Goal: Task Accomplishment & Management: Manage account settings

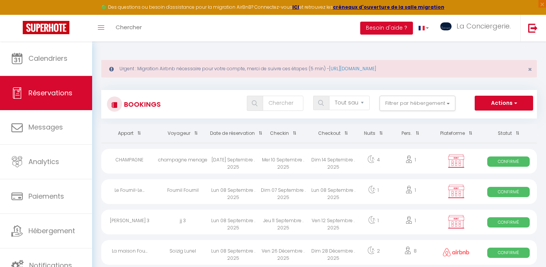
select select "not_cancelled"
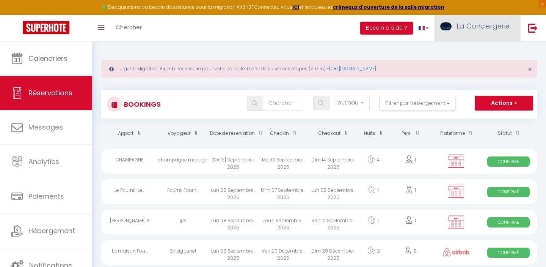
click at [470, 34] on link "La Conciergerie." at bounding box center [477, 28] width 86 height 27
click at [480, 34] on link "La Conciergerie." at bounding box center [477, 28] width 86 height 27
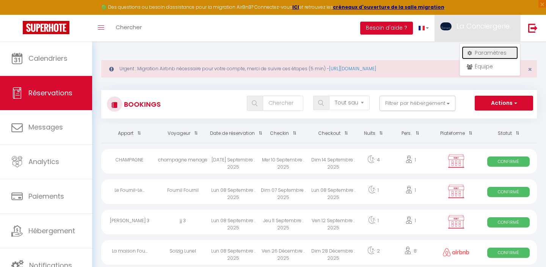
click at [486, 55] on link "Paramètres" at bounding box center [490, 52] width 56 height 13
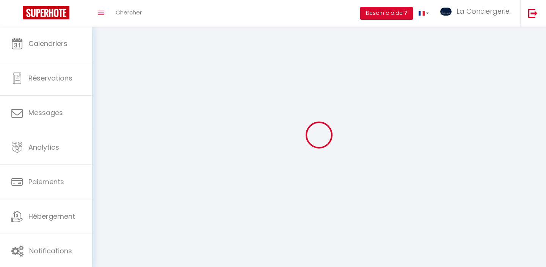
select select "28"
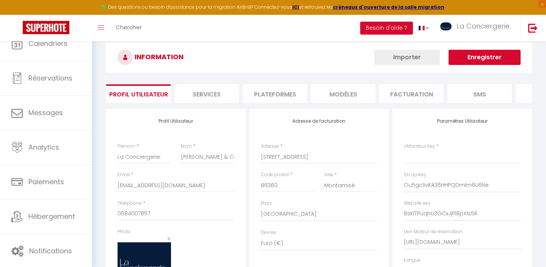
select select "fr"
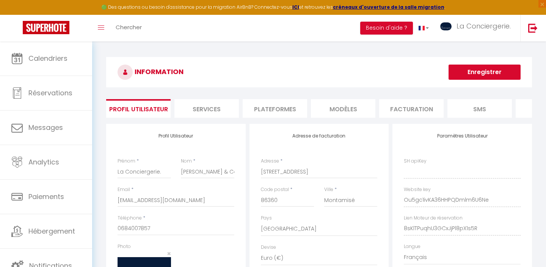
type input "Ou5gc1ivKA36HHPQDmlm6U6Ne"
type input "8sKlTPuqhU3GCxJjPl8pX1s5R"
type input "[URL][DOMAIN_NAME]"
click at [282, 105] on li "Plateformes" at bounding box center [275, 108] width 64 height 19
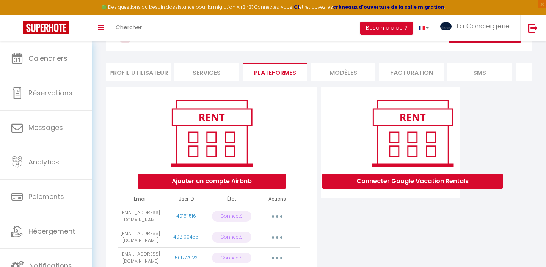
scroll to position [48, 0]
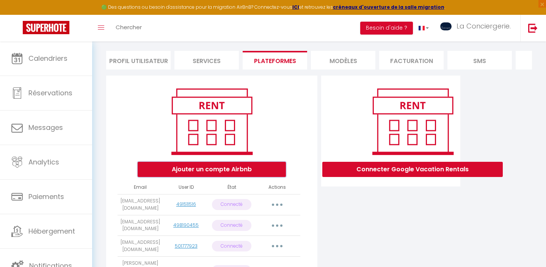
click at [229, 172] on button "Ajouter un compte Airbnb" at bounding box center [212, 169] width 148 height 15
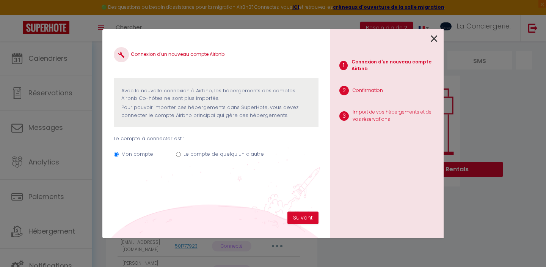
click at [225, 154] on label "Le compte de quelqu'un d'autre" at bounding box center [224, 154] width 80 height 8
click at [181, 154] on input "Le compte de quelqu'un d'autre" at bounding box center [178, 154] width 5 height 5
radio input "true"
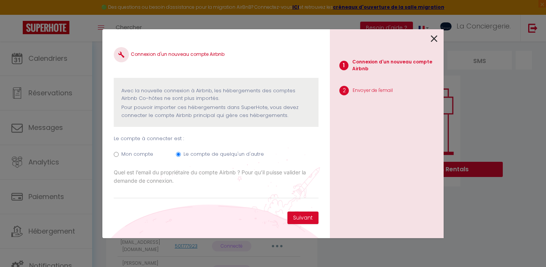
click at [141, 155] on label "Mon compte" at bounding box center [137, 154] width 32 height 8
click at [119, 155] on input "Mon compte" at bounding box center [116, 154] width 5 height 5
radio input "true"
radio input "false"
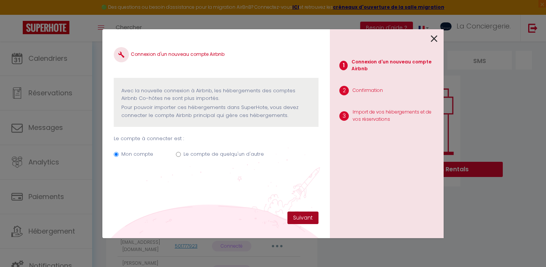
click at [306, 216] on button "Suivant" at bounding box center [302, 217] width 31 height 13
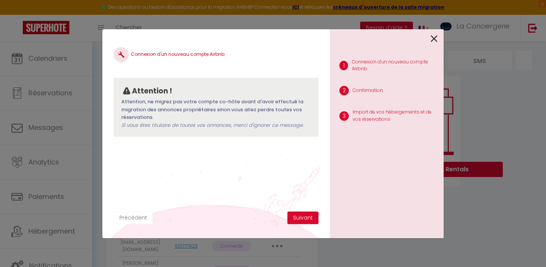
click at [133, 217] on button "Précédent" at bounding box center [133, 217] width 39 height 13
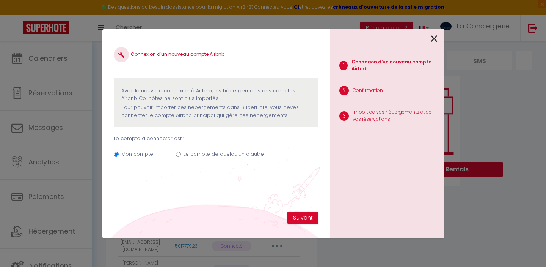
click at [210, 152] on label "Le compte de quelqu'un d'autre" at bounding box center [224, 154] width 80 height 8
click at [181, 152] on input "Le compte de quelqu'un d'autre" at bounding box center [178, 154] width 5 height 5
radio input "true"
radio input "false"
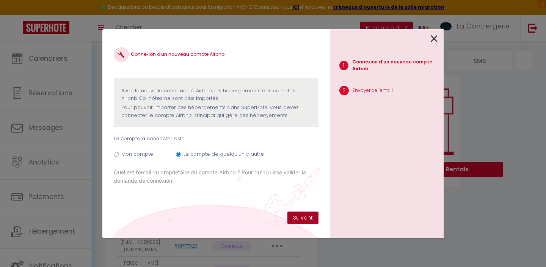
click at [299, 215] on button "Suivant" at bounding box center [302, 217] width 31 height 13
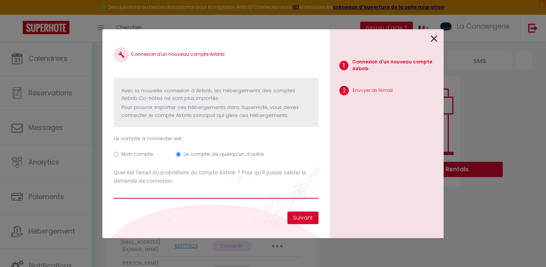
click at [194, 193] on input "Email connexion Airbnb" at bounding box center [216, 192] width 205 height 14
type input "[EMAIL_ADDRESS][DOMAIN_NAME]"
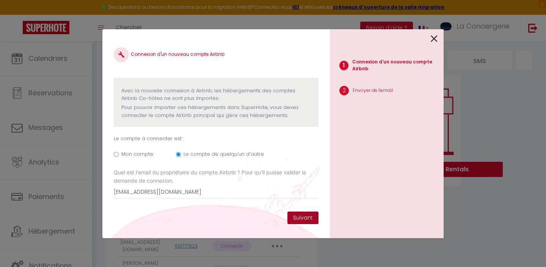
click at [306, 215] on button "Suivant" at bounding box center [302, 217] width 31 height 13
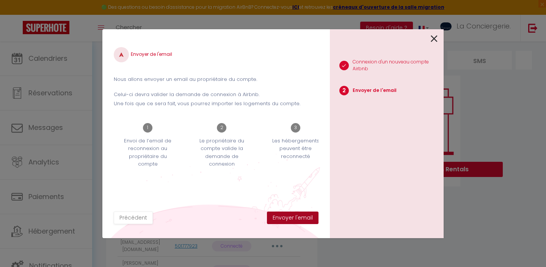
click at [287, 217] on button "Envoyer l'email" at bounding box center [293, 217] width 52 height 13
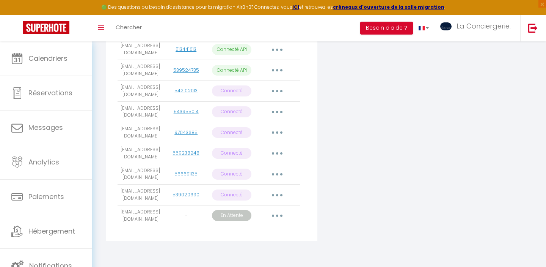
scroll to position [322, 0]
click at [276, 210] on button "button" at bounding box center [277, 215] width 21 height 12
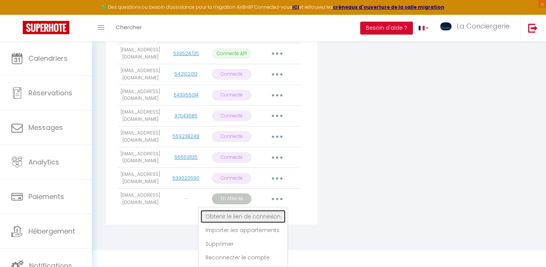
click at [253, 223] on link "Obtenir le lien de connexion" at bounding box center [243, 216] width 85 height 13
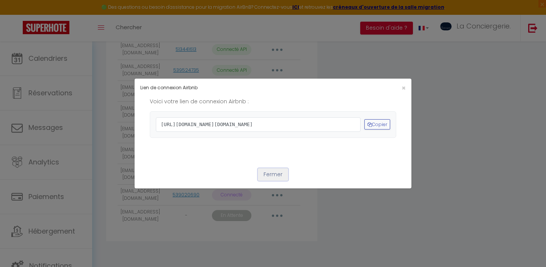
click at [273, 181] on button "Fermer" at bounding box center [273, 174] width 30 height 13
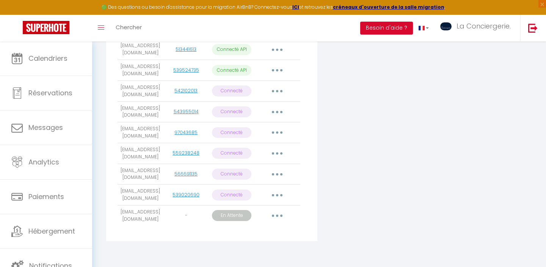
click at [273, 213] on button "button" at bounding box center [277, 215] width 21 height 12
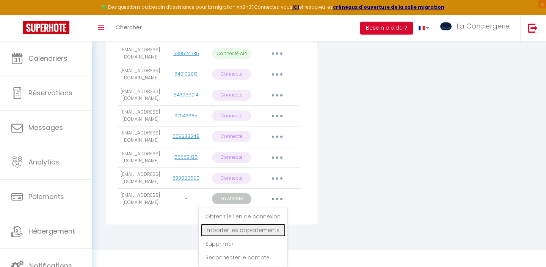
click at [243, 236] on link "Importer les appartements" at bounding box center [243, 229] width 85 height 13
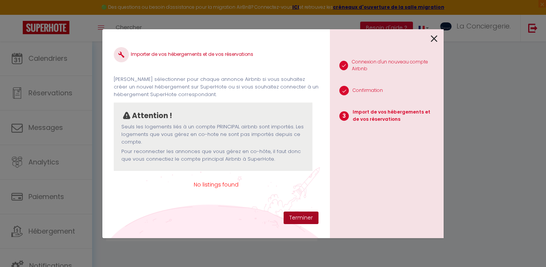
click at [296, 214] on button "Terminer" at bounding box center [301, 217] width 35 height 13
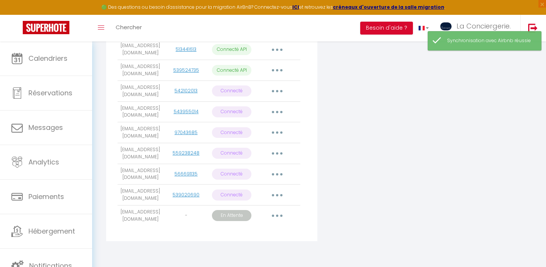
click at [282, 210] on button "button" at bounding box center [277, 215] width 21 height 12
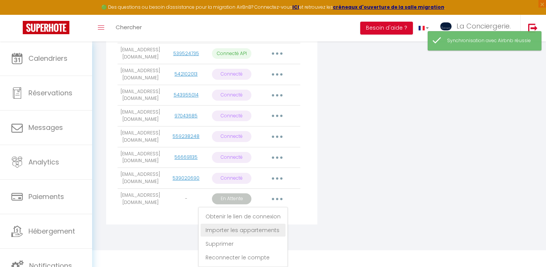
scroll to position [334, 0]
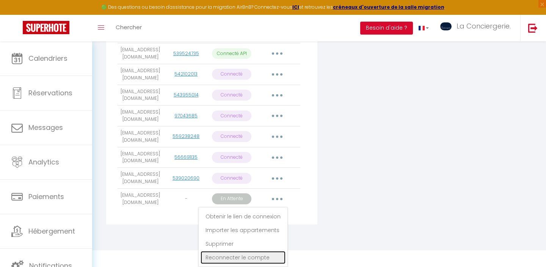
click at [251, 254] on link "Reconnecter le compte" at bounding box center [243, 257] width 85 height 13
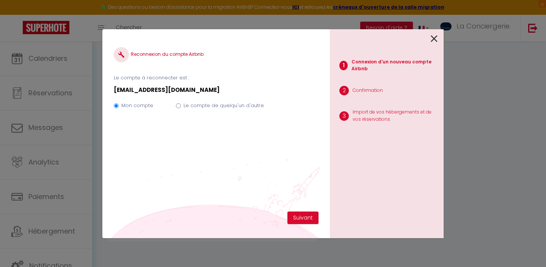
scroll to position [322, 0]
click at [296, 217] on button "Suivant" at bounding box center [302, 217] width 31 height 13
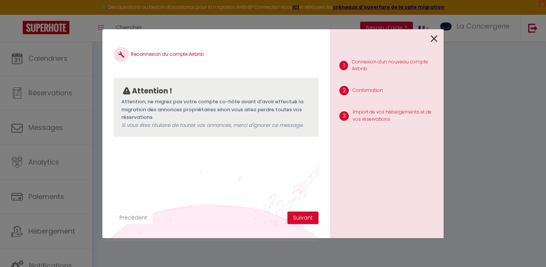
click at [132, 220] on button "Précédent" at bounding box center [133, 217] width 39 height 13
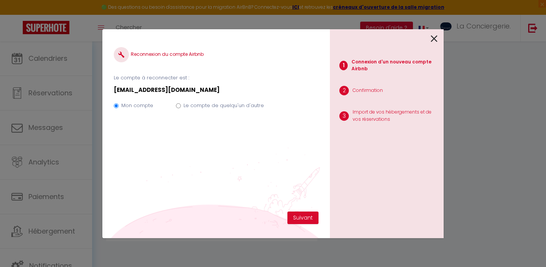
click at [202, 105] on label "Le compte de quelqu'un d'autre" at bounding box center [224, 106] width 80 height 8
click at [181, 105] on input "Le compte de quelqu'un d'autre" at bounding box center [178, 105] width 5 height 5
radio input "true"
radio input "false"
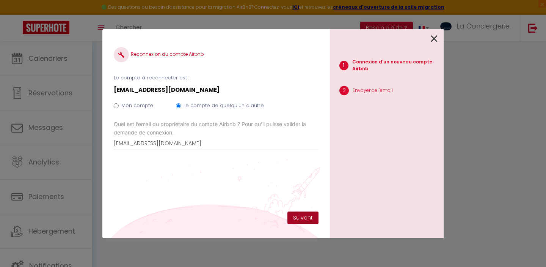
click at [307, 221] on button "Suivant" at bounding box center [302, 217] width 31 height 13
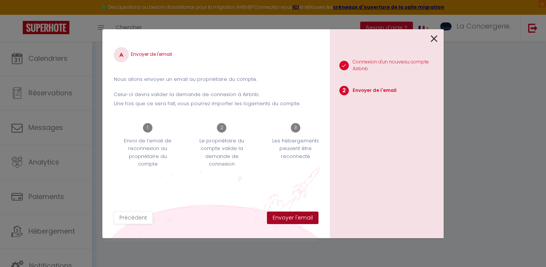
click at [306, 221] on button "Envoyer l'email" at bounding box center [293, 217] width 52 height 13
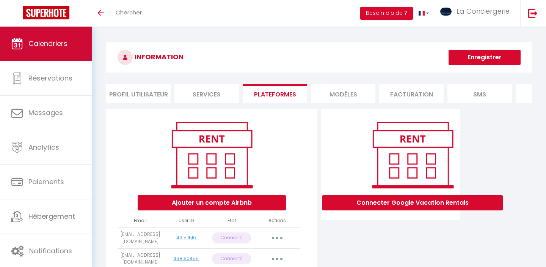
click at [60, 51] on link "Calendriers" at bounding box center [46, 44] width 92 height 34
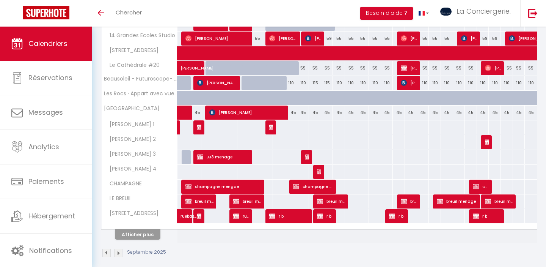
scroll to position [237, 0]
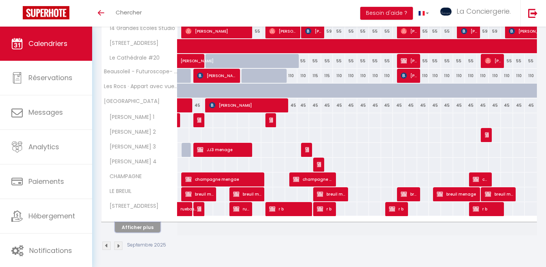
click at [132, 227] on button "Afficher plus" at bounding box center [137, 227] width 45 height 10
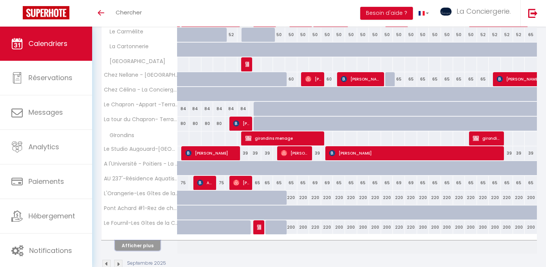
scroll to position [533, 0]
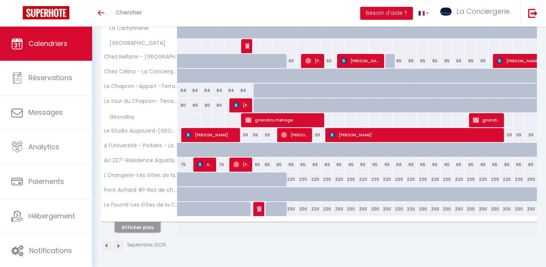
click at [138, 226] on button "Afficher plus" at bounding box center [137, 227] width 45 height 10
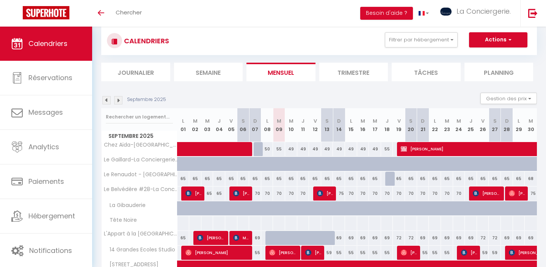
scroll to position [0, 0]
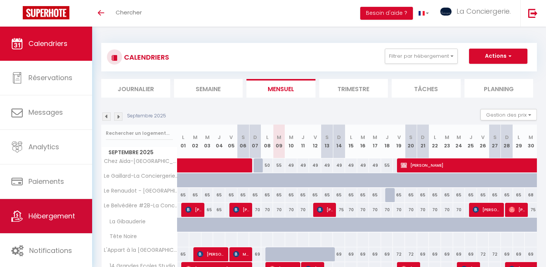
click at [51, 205] on link "Hébergement" at bounding box center [46, 216] width 92 height 34
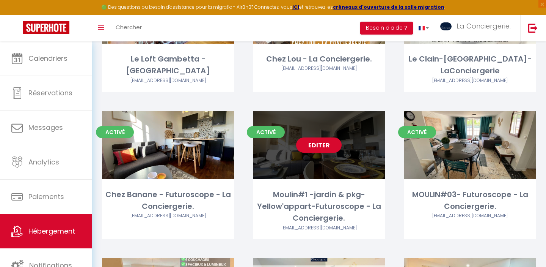
scroll to position [1635, 0]
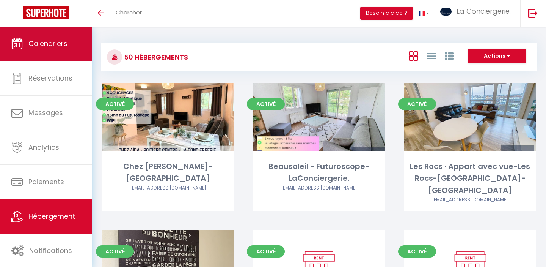
scroll to position [1588, 0]
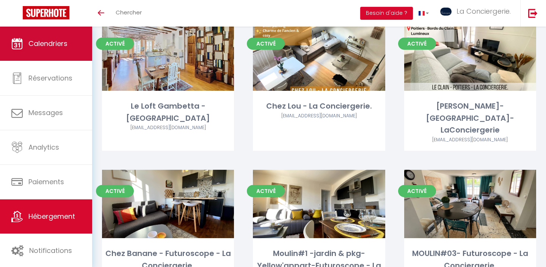
click at [61, 41] on span "Calendriers" at bounding box center [47, 43] width 39 height 9
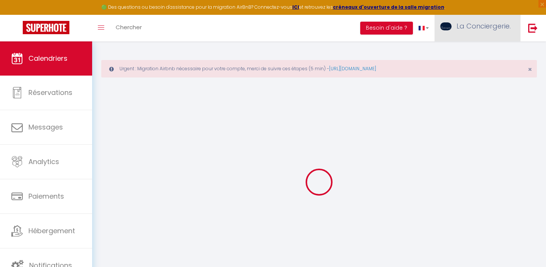
click at [486, 23] on span "La Conciergerie." at bounding box center [483, 25] width 54 height 9
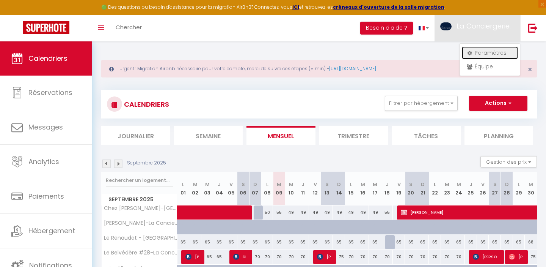
click at [481, 47] on link "Paramètres" at bounding box center [490, 52] width 56 height 13
select select "28"
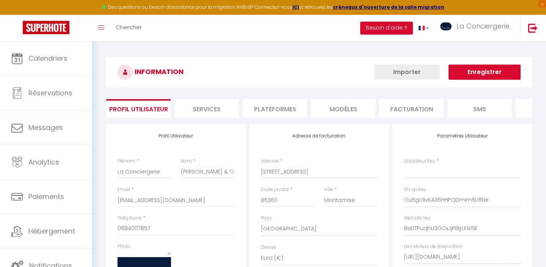
type input "Ou5gc1ivKA36HHPQDmlm6U6Ne"
type input "8sKlTPuqhU3GCxJjPl8pX1s5R"
type input "[URL][DOMAIN_NAME]"
select select "fr"
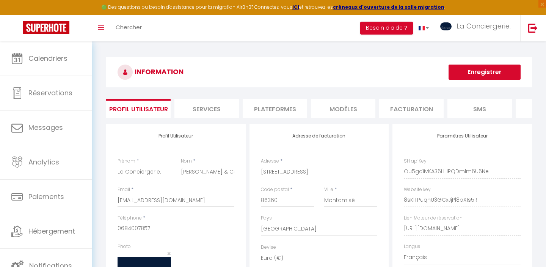
click at [282, 103] on li "Plateformes" at bounding box center [275, 108] width 64 height 19
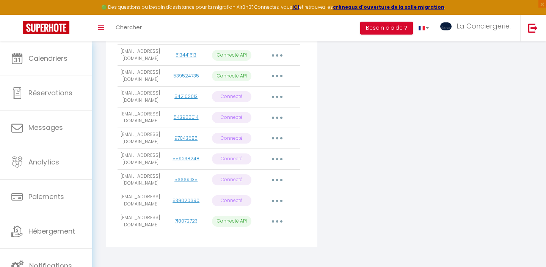
scroll to position [322, 0]
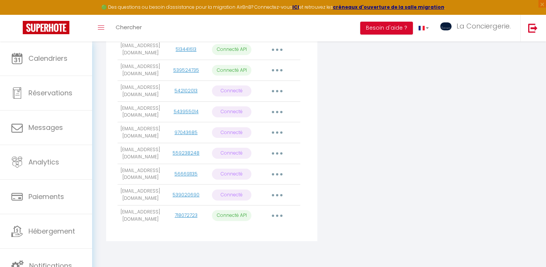
click at [273, 211] on button "button" at bounding box center [277, 215] width 21 height 12
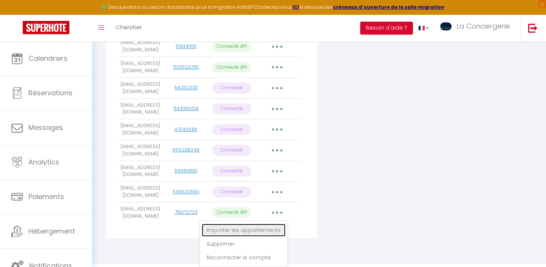
click at [256, 229] on link "Importer les appartements" at bounding box center [244, 229] width 84 height 13
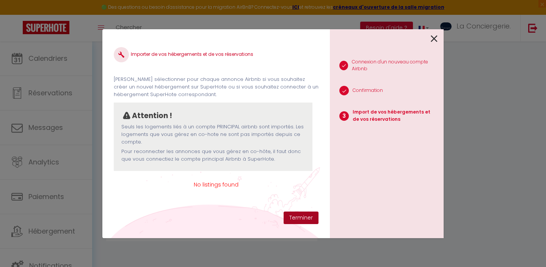
click at [309, 215] on button "Terminer" at bounding box center [301, 217] width 35 height 13
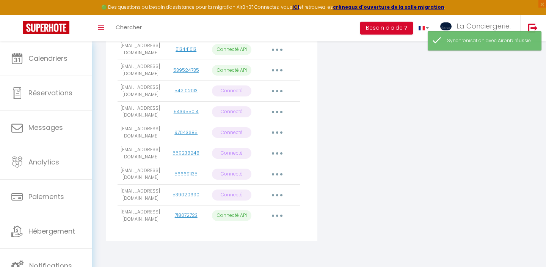
click at [276, 214] on icon "button" at bounding box center [277, 215] width 2 height 2
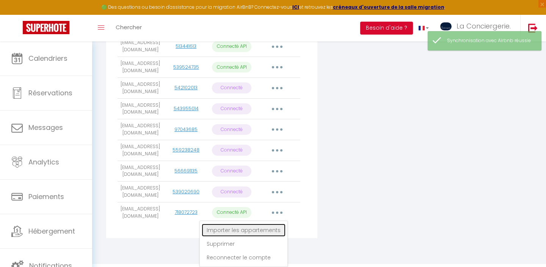
click at [259, 224] on link "Importer les appartements" at bounding box center [244, 229] width 84 height 13
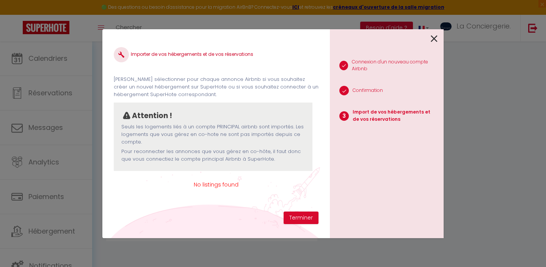
click at [432, 38] on icon at bounding box center [434, 38] width 7 height 11
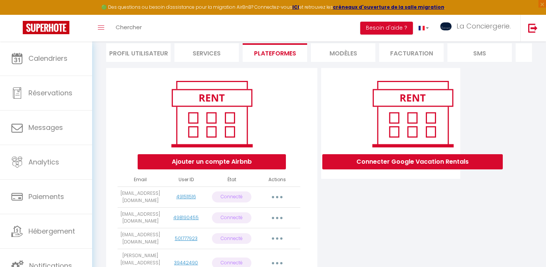
scroll to position [0, 0]
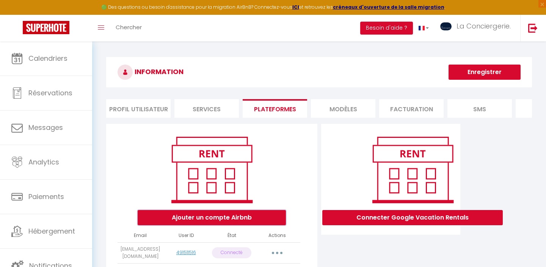
click at [246, 216] on button "Ajouter un compte Airbnb" at bounding box center [212, 217] width 148 height 15
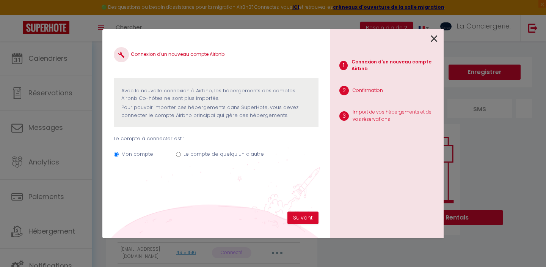
click at [250, 151] on label "Le compte de quelqu'un d'autre" at bounding box center [224, 154] width 80 height 8
click at [181, 152] on input "Le compte de quelqu'un d'autre" at bounding box center [178, 154] width 5 height 5
radio input "true"
radio input "false"
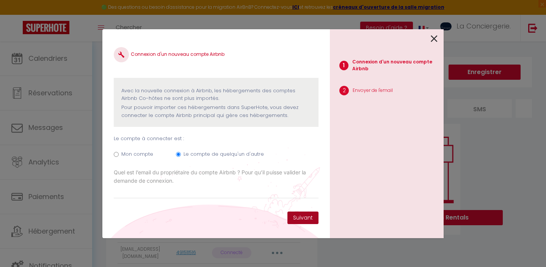
click at [305, 215] on button "Suivant" at bounding box center [302, 217] width 31 height 13
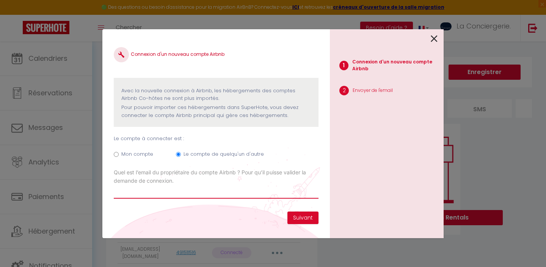
click at [200, 189] on input "Email connexion Airbnb" at bounding box center [216, 192] width 205 height 14
type input "amhgaribaldi@gmail.com"
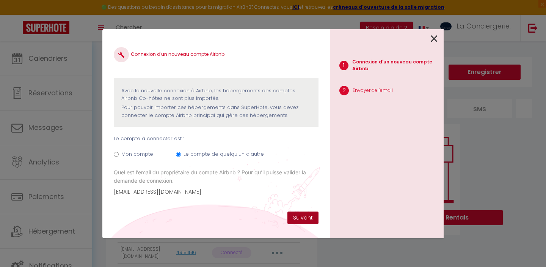
click at [309, 218] on button "Suivant" at bounding box center [302, 217] width 31 height 13
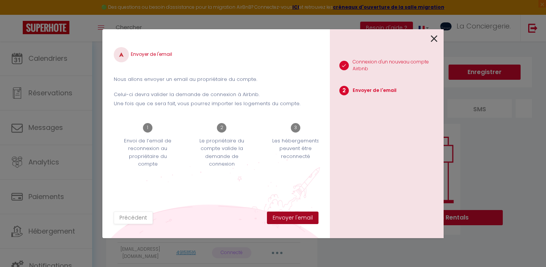
click at [309, 218] on button "Envoyer l'email" at bounding box center [293, 217] width 52 height 13
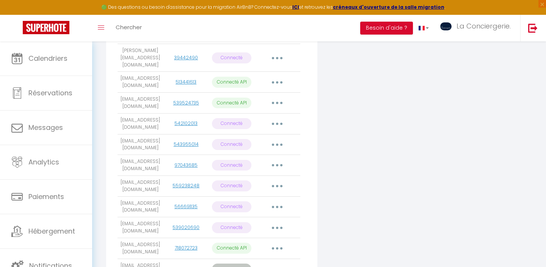
scroll to position [257, 0]
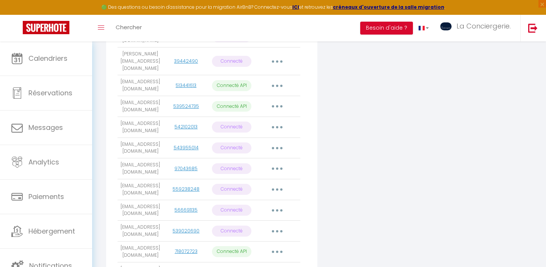
click at [277, 112] on button "button" at bounding box center [277, 106] width 21 height 12
click at [320, 169] on div "Connecter Google Vacation Rentals" at bounding box center [390, 84] width 143 height 435
